Goal: Task Accomplishment & Management: Use online tool/utility

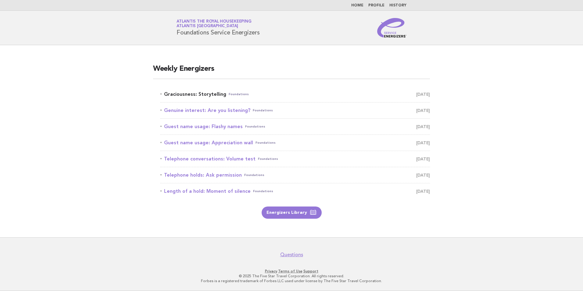
click at [210, 94] on link "Graciousness: Storytelling Foundations August 15" at bounding box center [294, 94] width 269 height 9
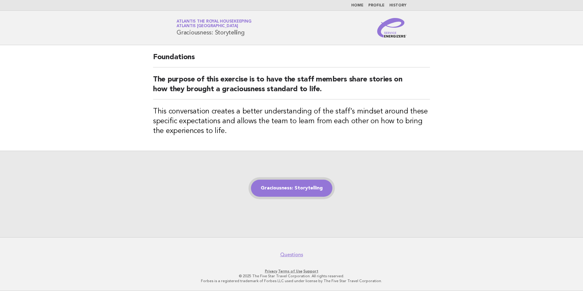
click at [283, 185] on link "Graciousness: Storytelling" at bounding box center [291, 188] width 81 height 17
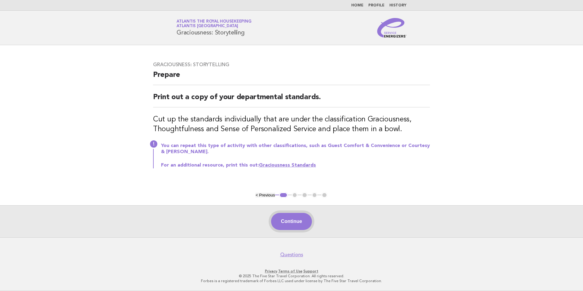
click at [287, 226] on button "Continue" at bounding box center [291, 221] width 41 height 17
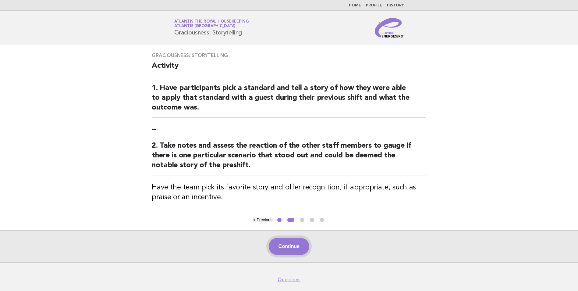
click at [294, 240] on button "Continue" at bounding box center [289, 246] width 41 height 17
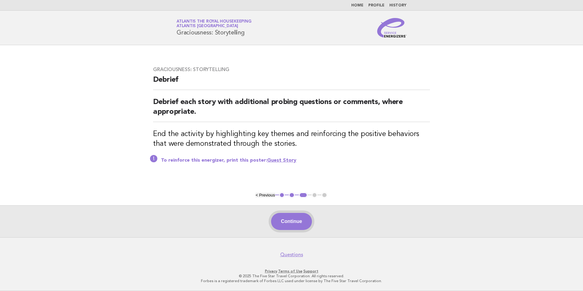
click at [296, 226] on button "Continue" at bounding box center [291, 221] width 41 height 17
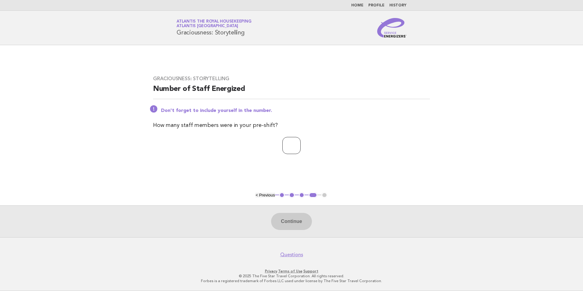
click at [294, 144] on input "number" at bounding box center [291, 145] width 18 height 17
type input "**"
click at [290, 219] on button "Continue" at bounding box center [291, 221] width 41 height 17
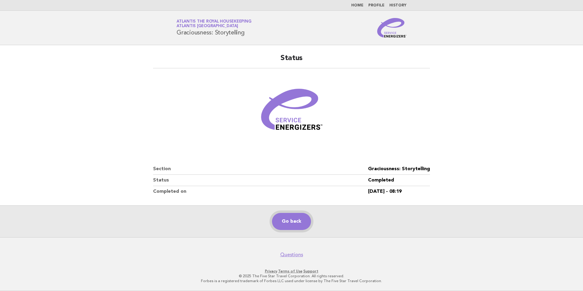
click at [286, 221] on link "Go back" at bounding box center [291, 221] width 39 height 17
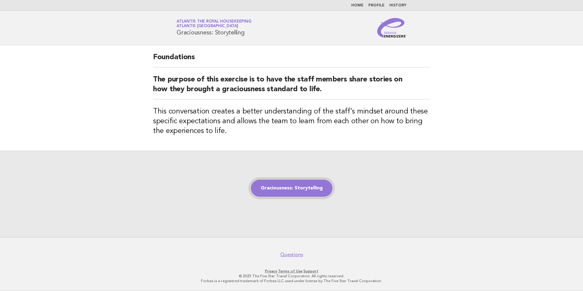
click at [302, 185] on link "Graciousness: Storytelling" at bounding box center [291, 188] width 81 height 17
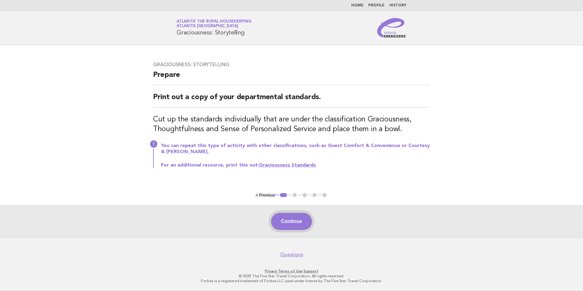
click at [285, 217] on button "Continue" at bounding box center [291, 221] width 41 height 17
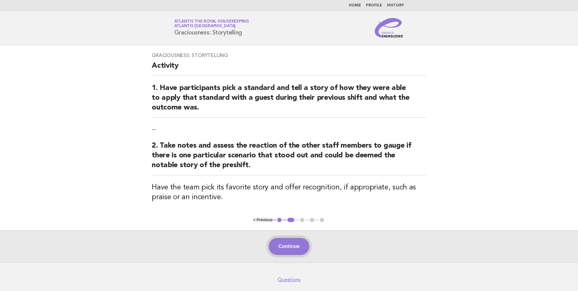
click at [296, 244] on button "Continue" at bounding box center [289, 246] width 41 height 17
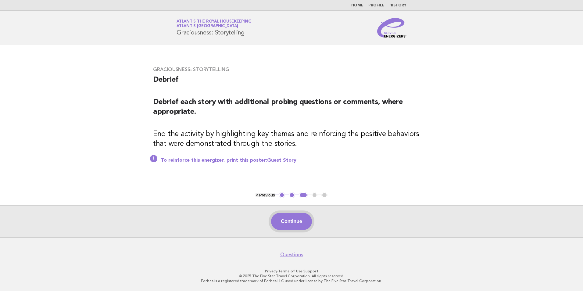
click at [293, 221] on button "Continue" at bounding box center [291, 221] width 41 height 17
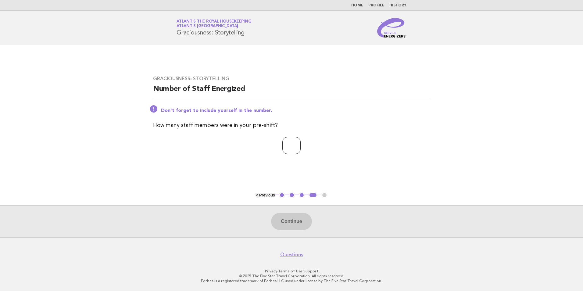
click at [283, 146] on input "number" at bounding box center [291, 145] width 18 height 17
type input "**"
click at [300, 223] on button "Continue" at bounding box center [291, 221] width 41 height 17
